Goal: Transaction & Acquisition: Download file/media

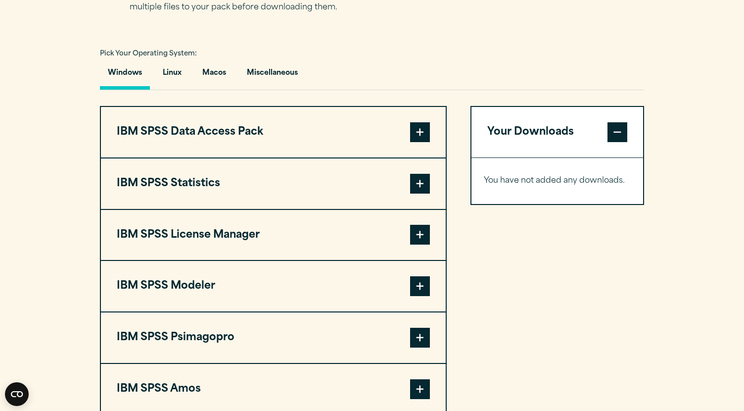
scroll to position [706, 0]
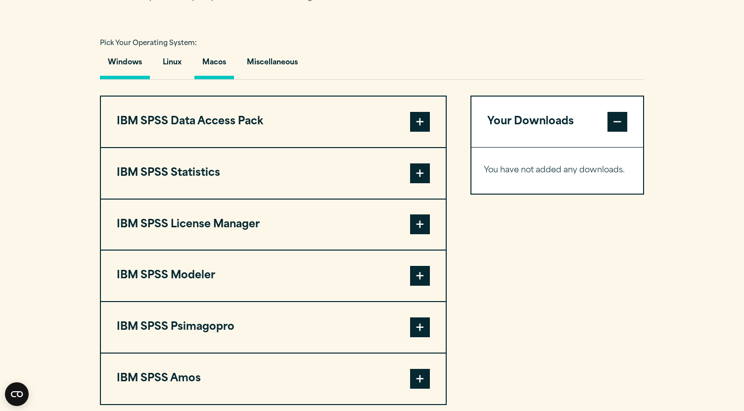
click at [221, 63] on button "Macos" at bounding box center [214, 65] width 40 height 28
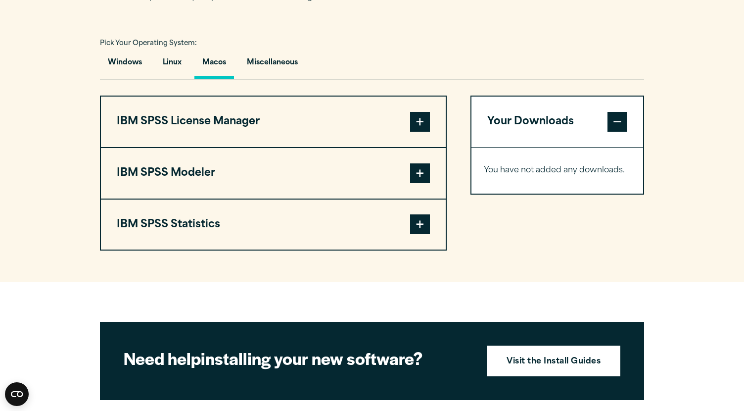
click at [280, 225] on button "IBM SPSS Statistics" at bounding box center [273, 224] width 345 height 50
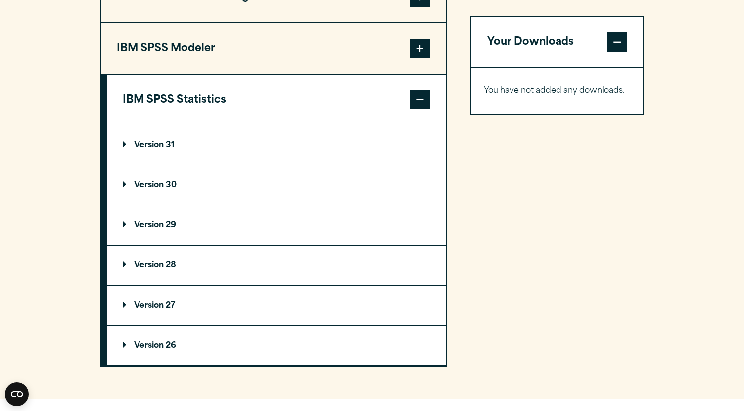
scroll to position [872, 0]
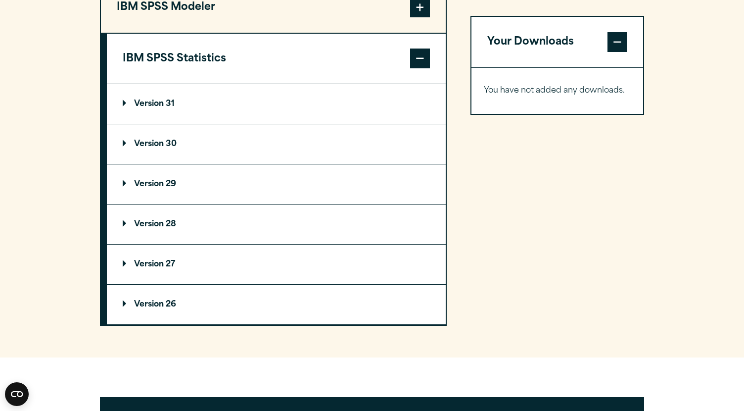
click at [268, 104] on summary "Version 31" at bounding box center [276, 104] width 339 height 40
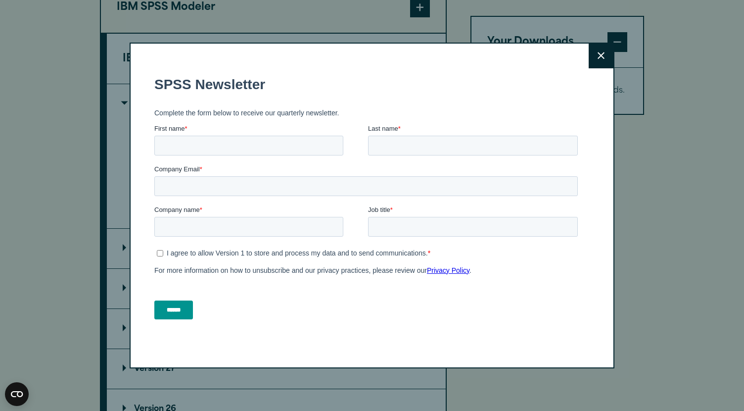
click at [597, 64] on button "Close" at bounding box center [601, 56] width 25 height 25
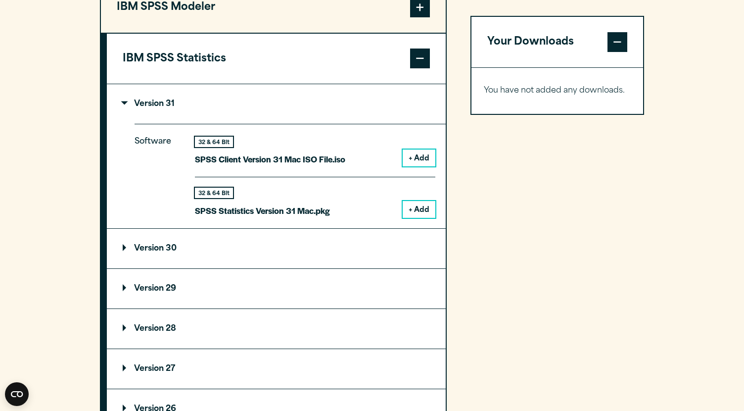
click at [288, 58] on div "Close" at bounding box center [372, 205] width 744 height 411
click at [328, 50] on button "IBM SPSS Statistics" at bounding box center [276, 59] width 339 height 50
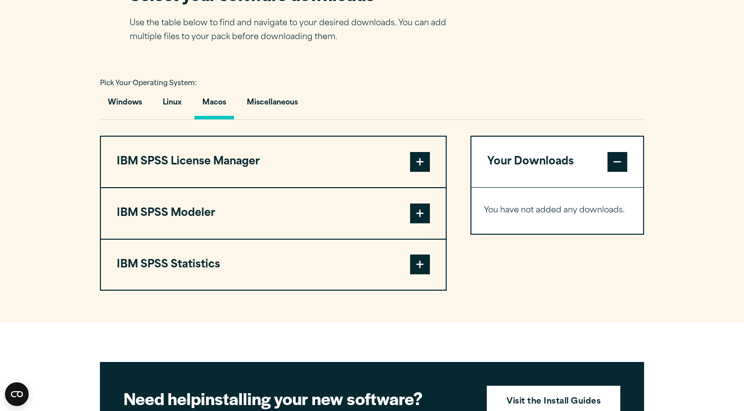
scroll to position [634, 0]
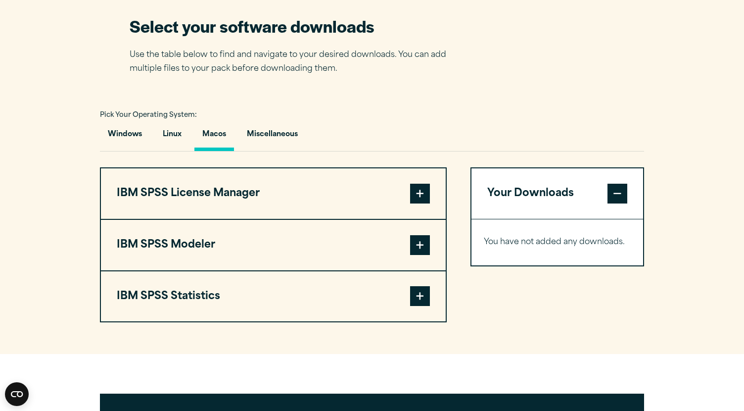
click at [239, 292] on button "IBM SPSS Statistics" at bounding box center [273, 296] width 345 height 50
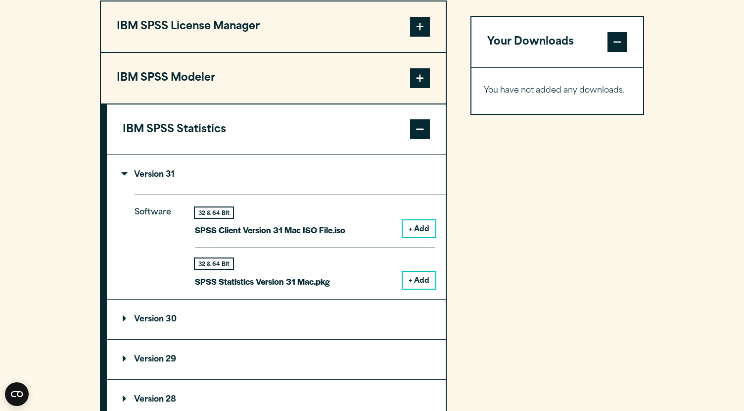
scroll to position [809, 0]
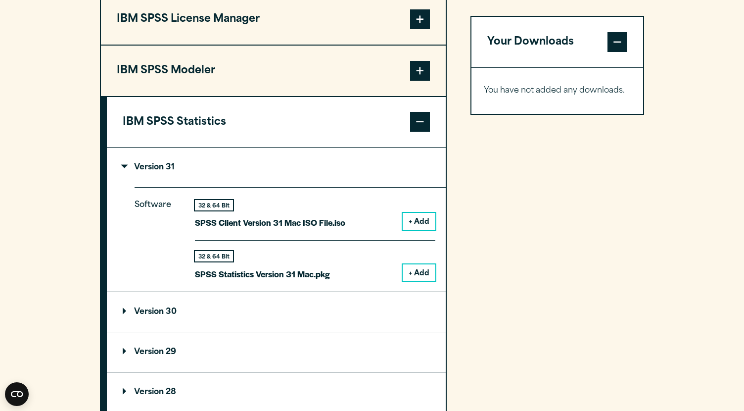
click at [174, 184] on summary "Version 31" at bounding box center [276, 167] width 339 height 40
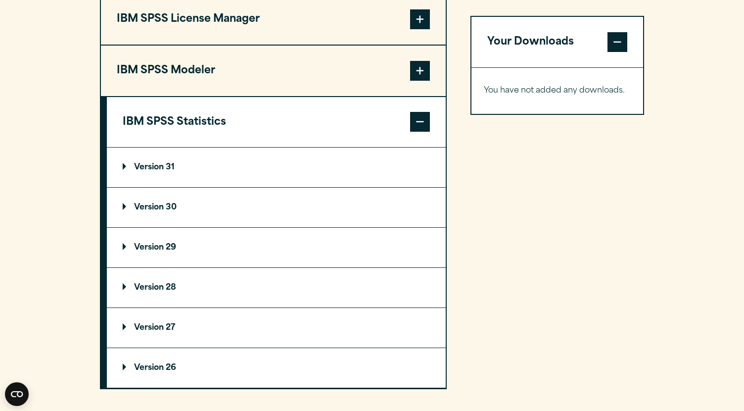
click at [173, 211] on p "Version 30" at bounding box center [150, 207] width 54 height 8
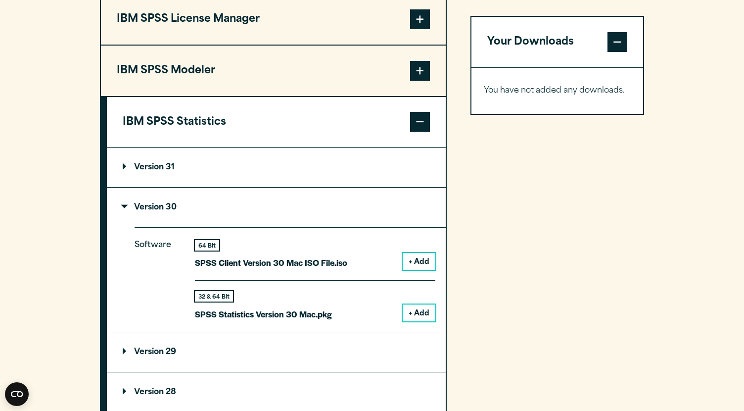
scroll to position [858, 0]
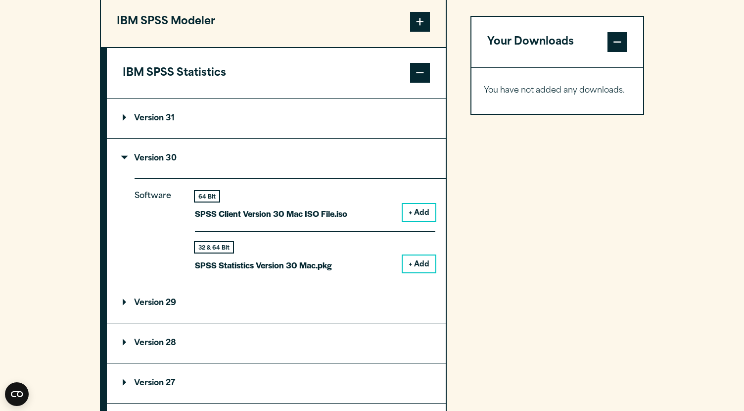
click at [182, 154] on summary "Version 30" at bounding box center [276, 159] width 339 height 40
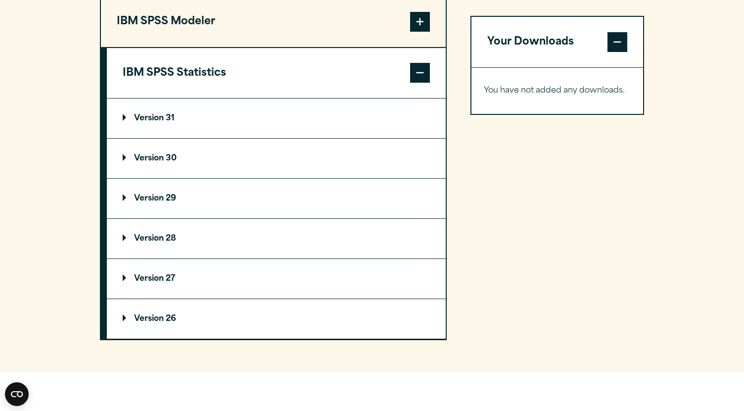
click at [200, 118] on summary "Version 31" at bounding box center [276, 118] width 339 height 40
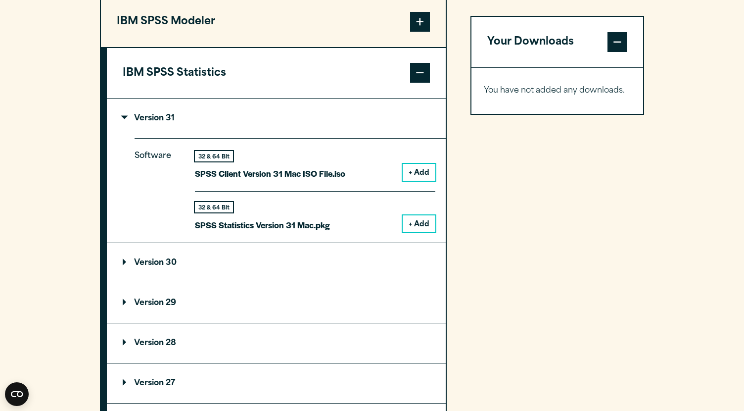
click at [203, 120] on summary "Version 31" at bounding box center [276, 118] width 339 height 40
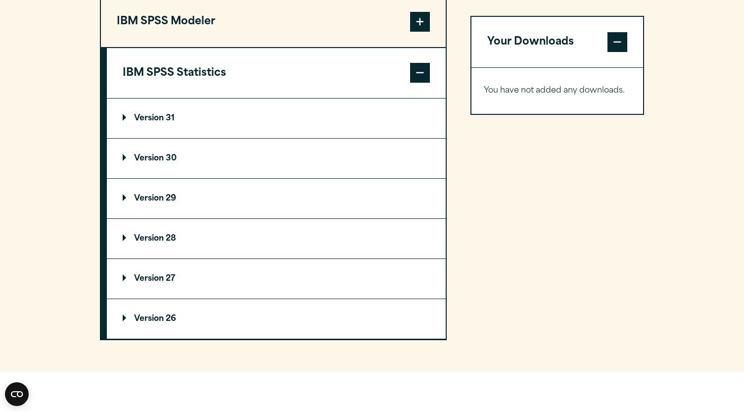
click at [205, 164] on summary "Version 30" at bounding box center [276, 159] width 339 height 40
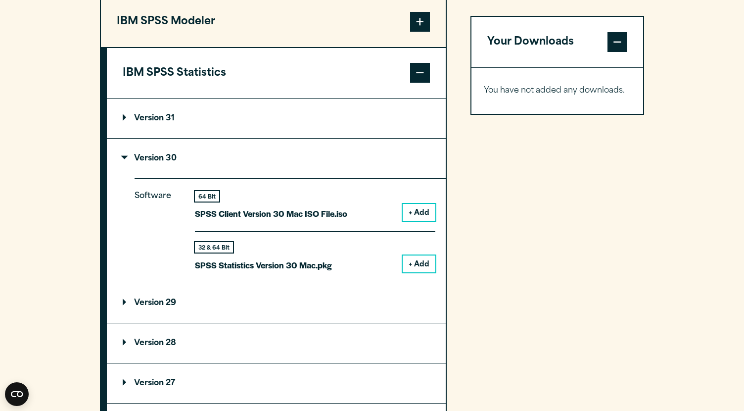
click at [410, 266] on button "+ Add" at bounding box center [419, 263] width 33 height 17
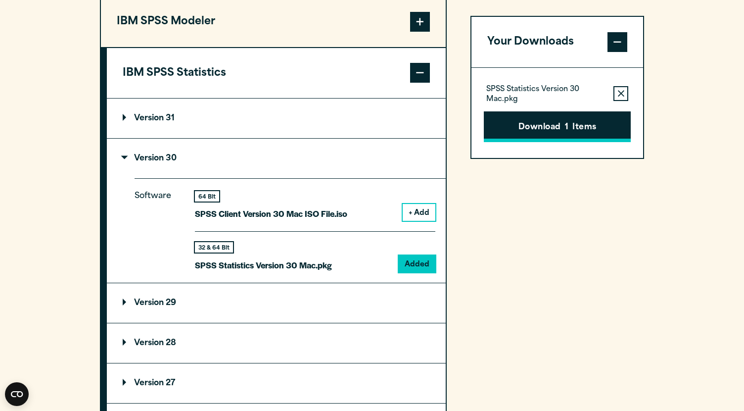
click at [549, 131] on button "Download 1 Items" at bounding box center [557, 126] width 147 height 31
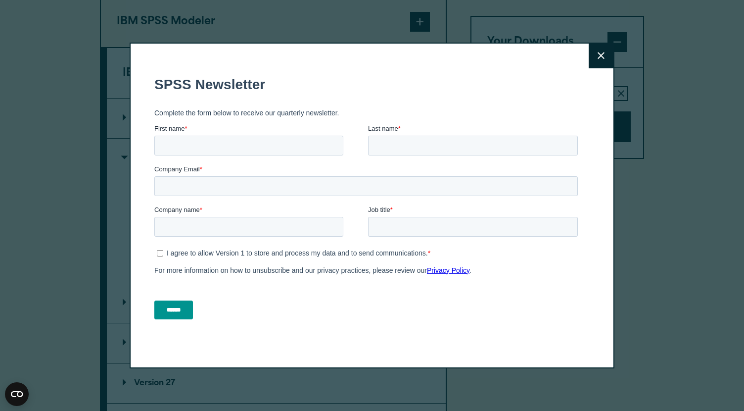
click at [226, 192] on input "Company Email *" at bounding box center [366, 186] width 424 height 20
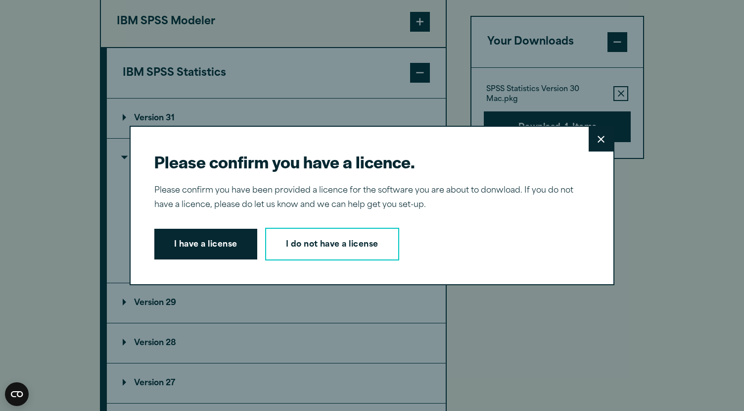
click at [226, 245] on button "I have a license" at bounding box center [205, 244] width 103 height 31
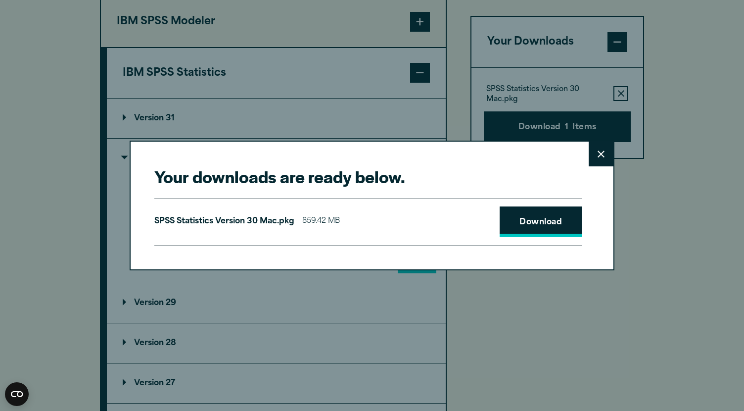
click at [531, 232] on link "Download" at bounding box center [541, 221] width 82 height 31
click at [600, 151] on icon at bounding box center [601, 153] width 7 height 7
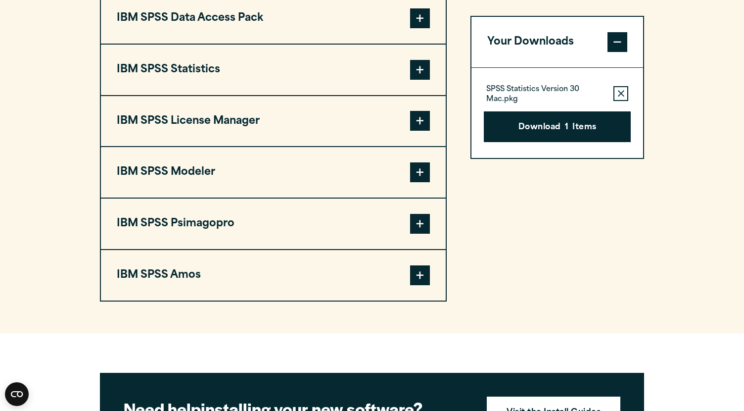
scroll to position [858, 0]
